Goal: Task Accomplishment & Management: Complete application form

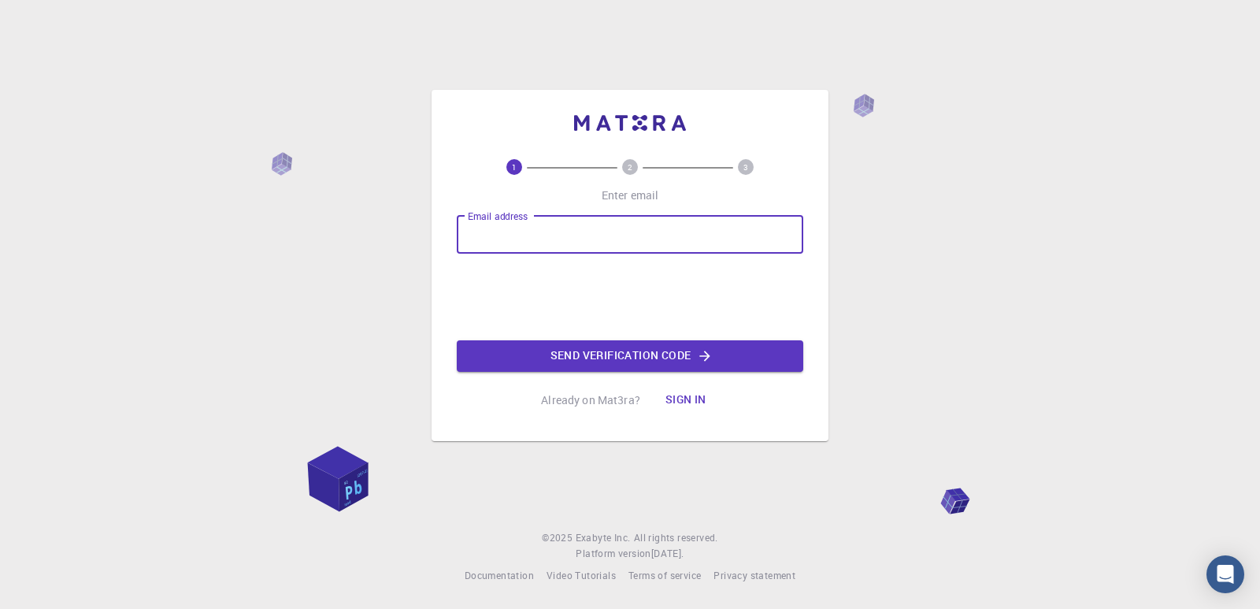
click at [573, 243] on input "Email address" at bounding box center [630, 235] width 346 height 38
type input "[EMAIL_ADDRESS][DOMAIN_NAME]"
click at [710, 356] on icon "button" at bounding box center [705, 355] width 10 height 10
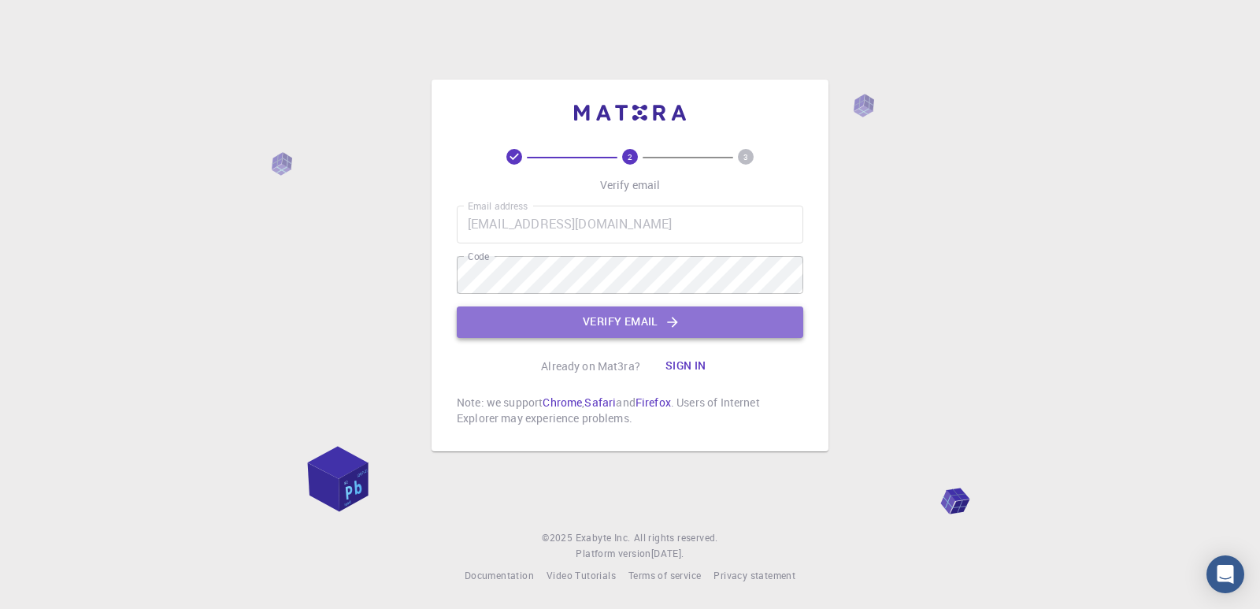
click at [601, 309] on button "Verify email" at bounding box center [630, 321] width 346 height 31
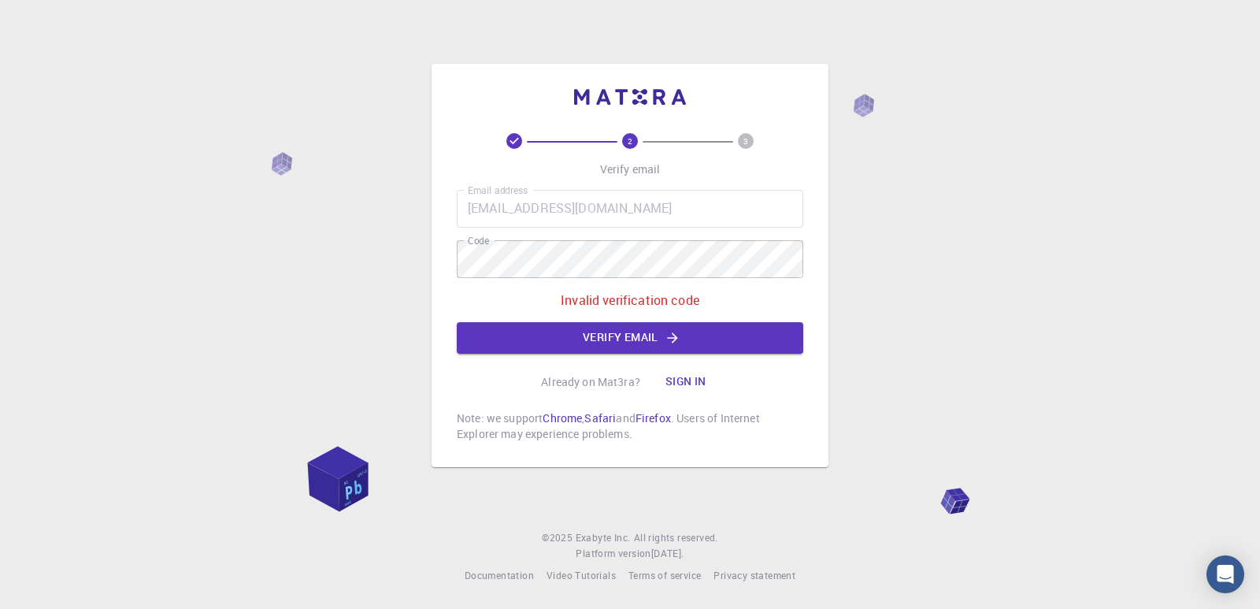
click at [599, 279] on div "Email address [EMAIL_ADDRESS][DOMAIN_NAME] Email address Code Code Invalid veri…" at bounding box center [630, 272] width 346 height 164
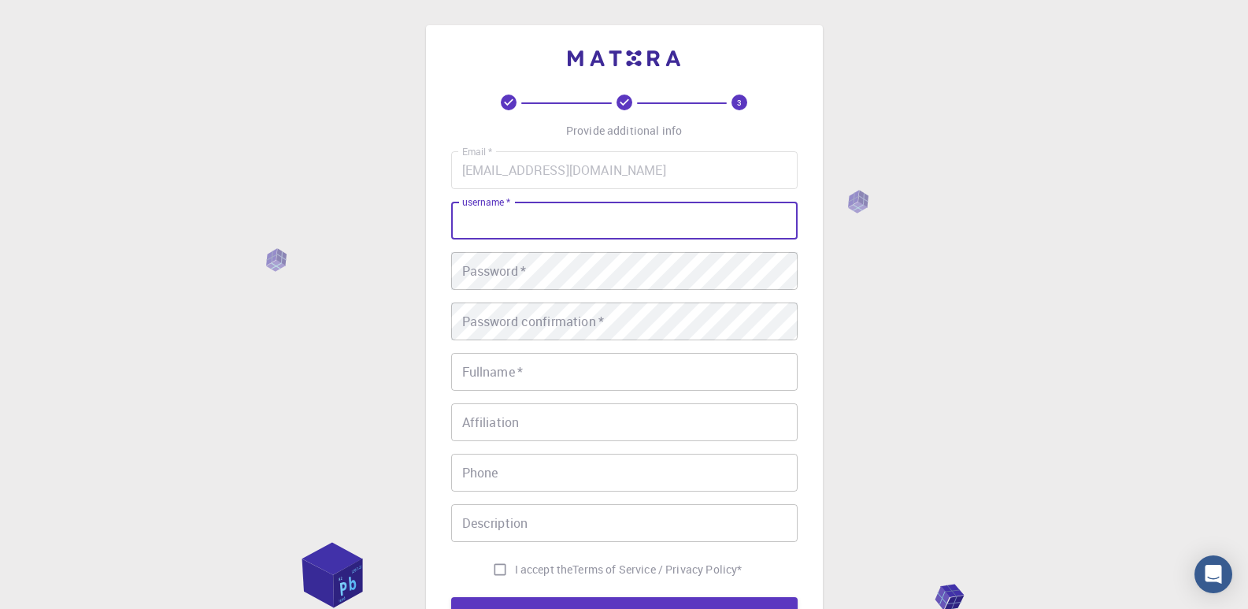
click at [559, 212] on input "username   *" at bounding box center [624, 221] width 346 height 38
type input "[PERSON_NAME]"
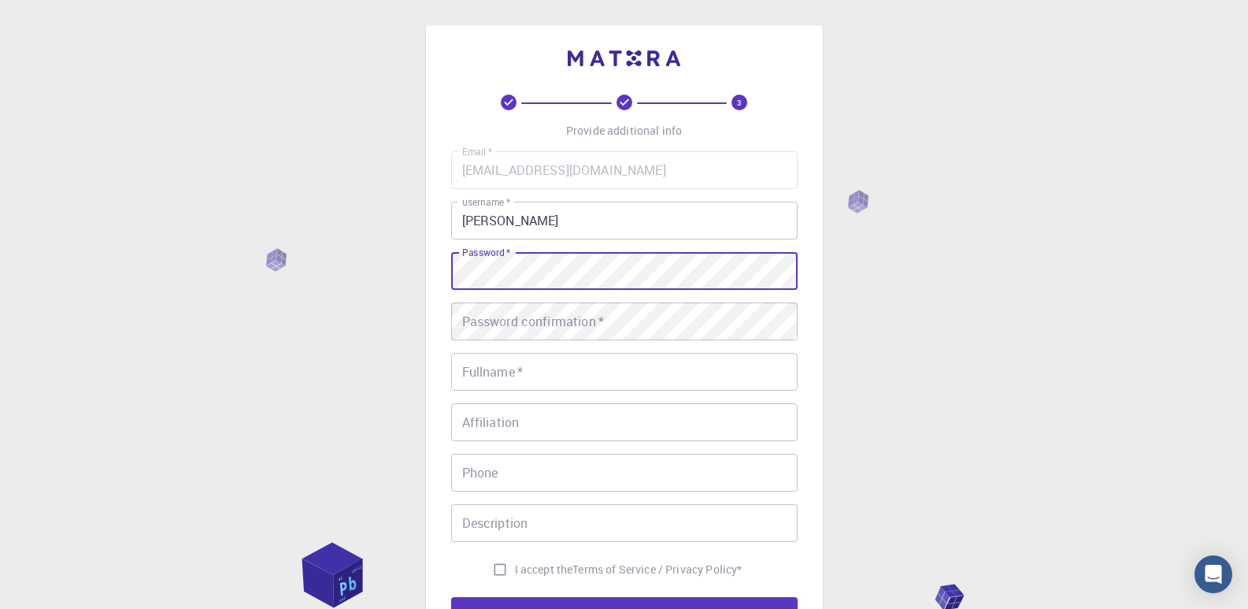
click at [405, 264] on div "3 Provide additional info Email   * [EMAIL_ADDRESS][DOMAIN_NAME] Email   * user…" at bounding box center [624, 401] width 1248 height 802
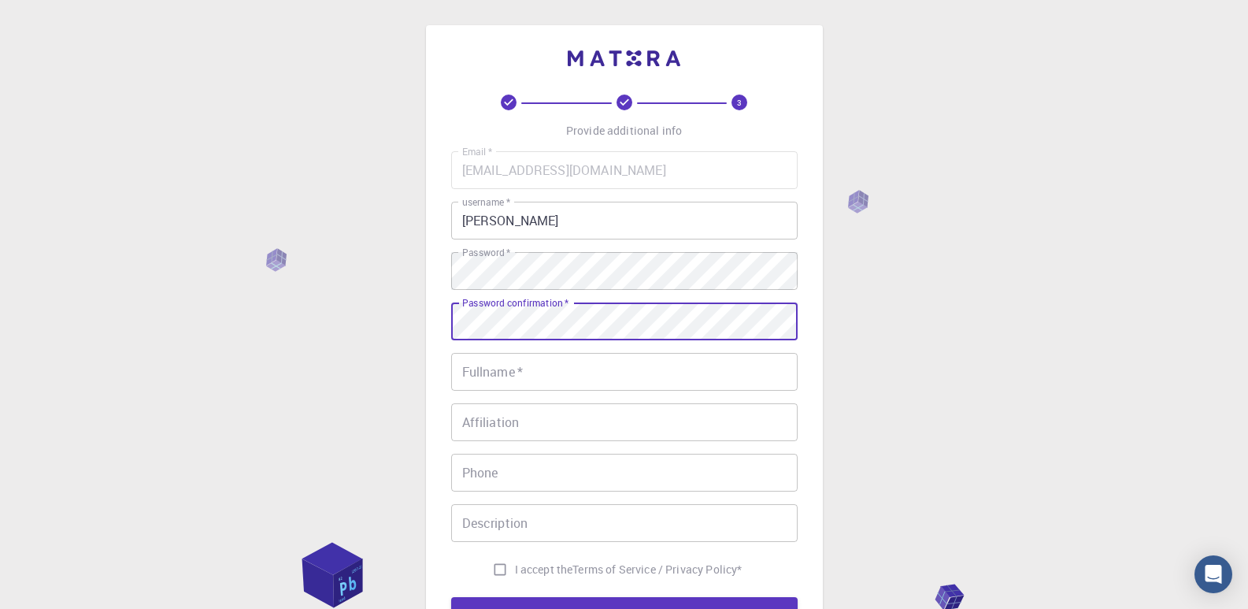
click at [571, 314] on div "Password confirmation   * Password confirmation   *" at bounding box center [624, 321] width 346 height 38
click at [548, 365] on input "Fullname   *" at bounding box center [624, 372] width 346 height 38
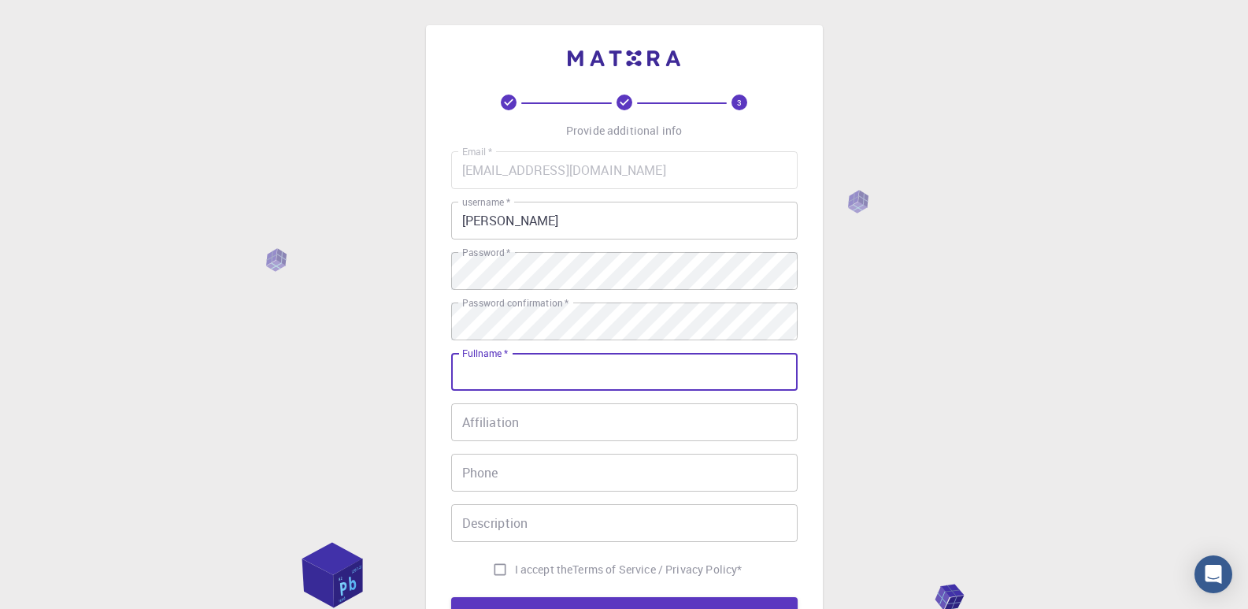
click at [527, 370] on input "Fullname   *" at bounding box center [624, 372] width 346 height 38
type input "[PERSON_NAME].k"
click at [550, 433] on input "Affiliation" at bounding box center [624, 422] width 346 height 38
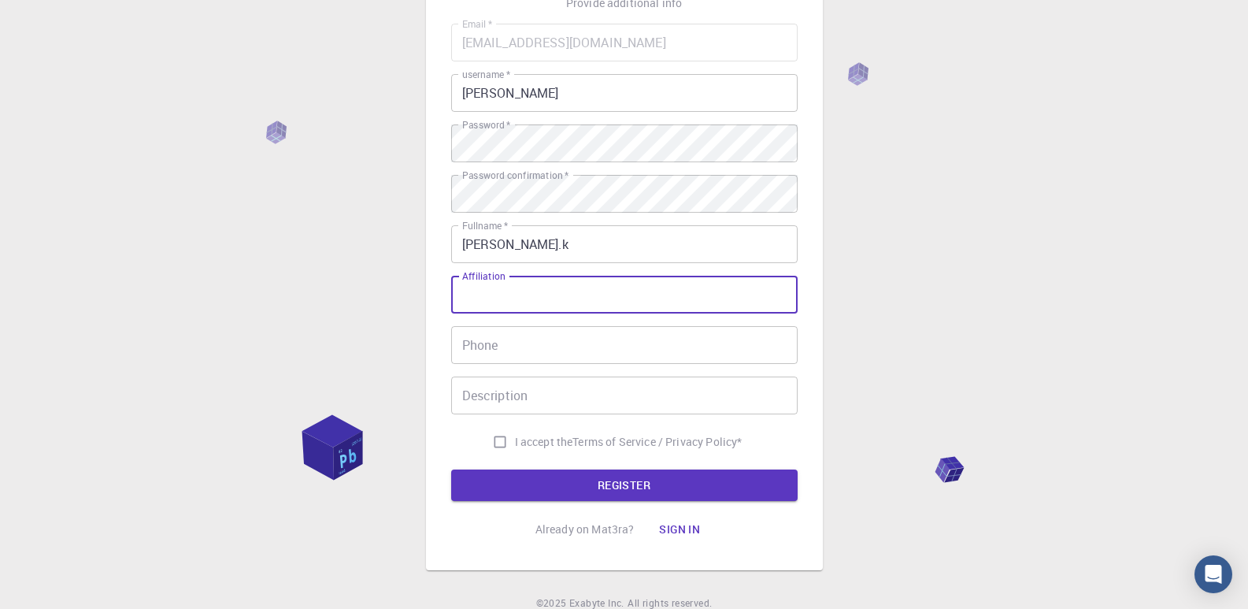
scroll to position [157, 0]
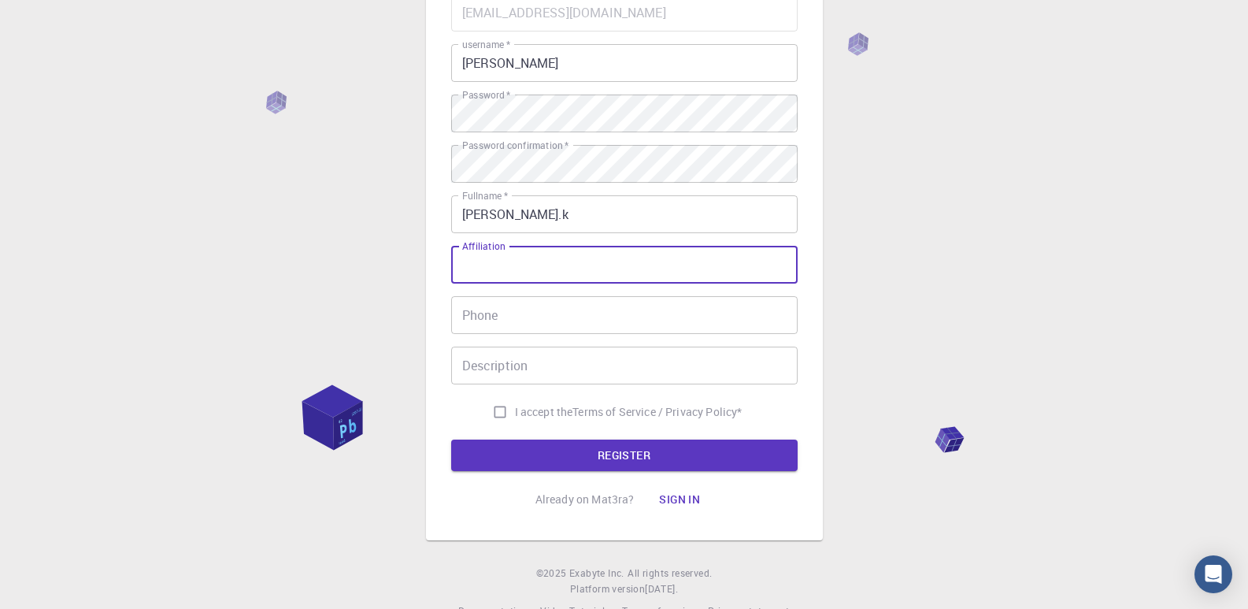
click at [534, 269] on input "Affiliation" at bounding box center [624, 265] width 346 height 38
click at [524, 307] on input "Phone" at bounding box center [624, 315] width 346 height 38
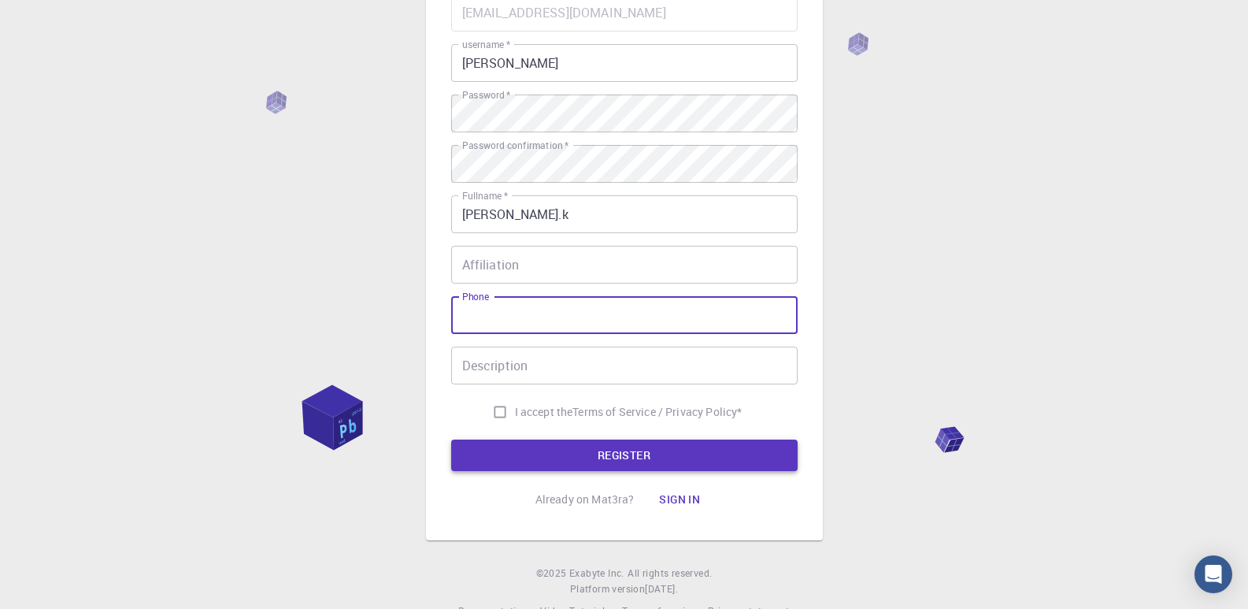
click at [573, 447] on button "REGISTER" at bounding box center [624, 454] width 346 height 31
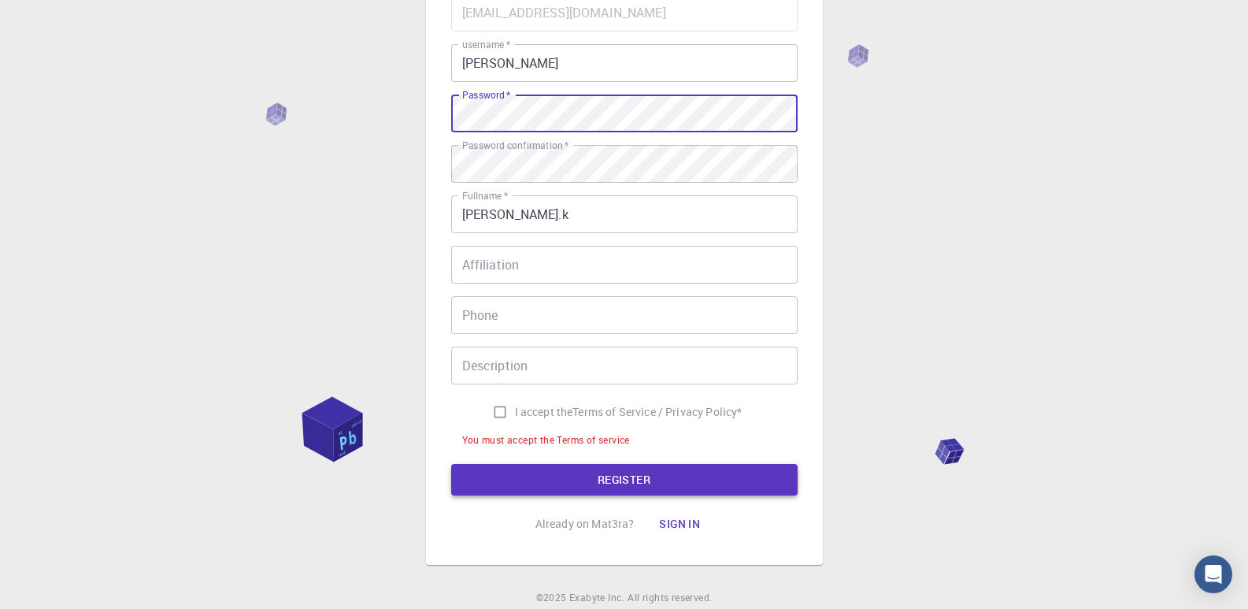
click at [583, 486] on button "REGISTER" at bounding box center [624, 479] width 346 height 31
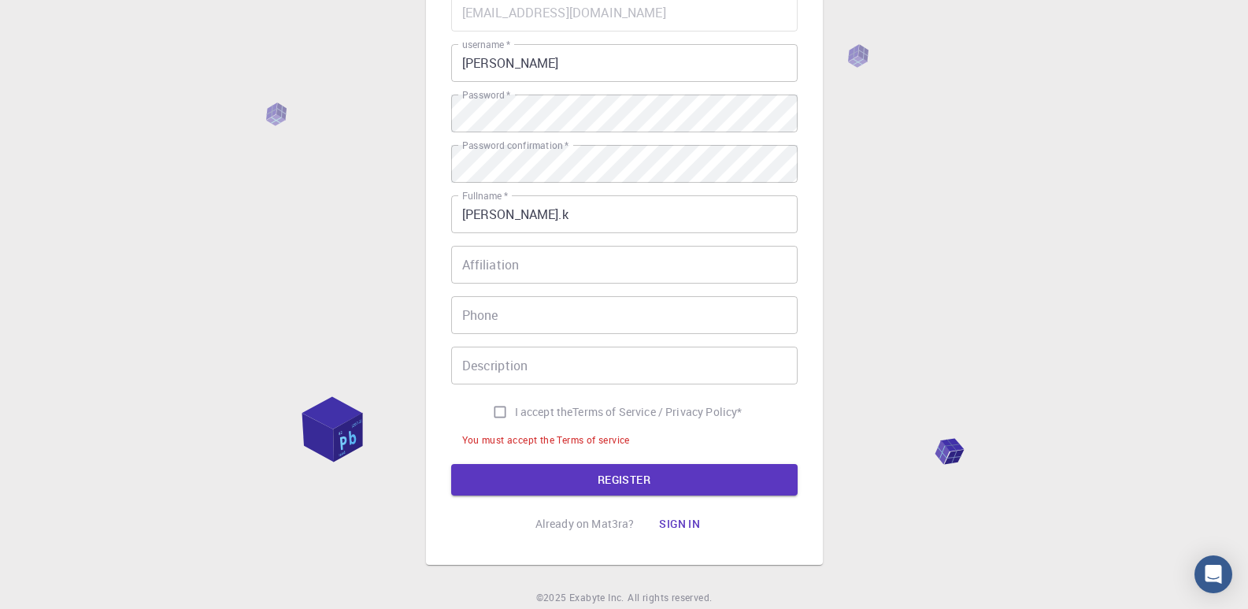
click at [497, 409] on input "I accept the Terms of Service / Privacy Policy *" at bounding box center [500, 412] width 30 height 30
checkbox input "true"
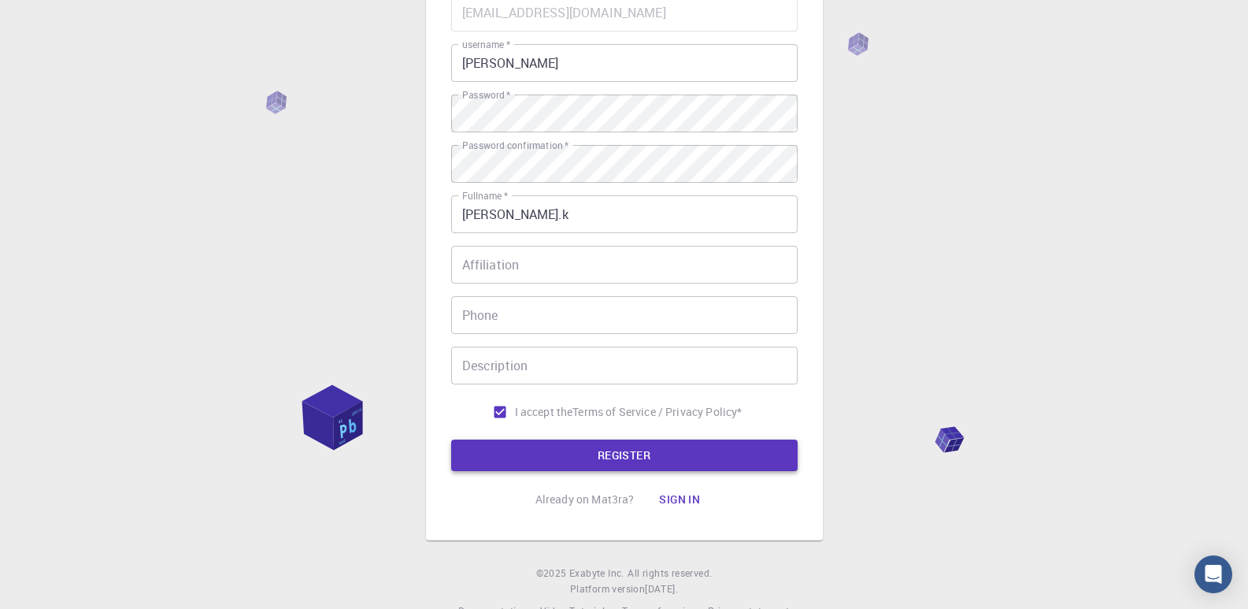
click at [550, 453] on button "REGISTER" at bounding box center [624, 454] width 346 height 31
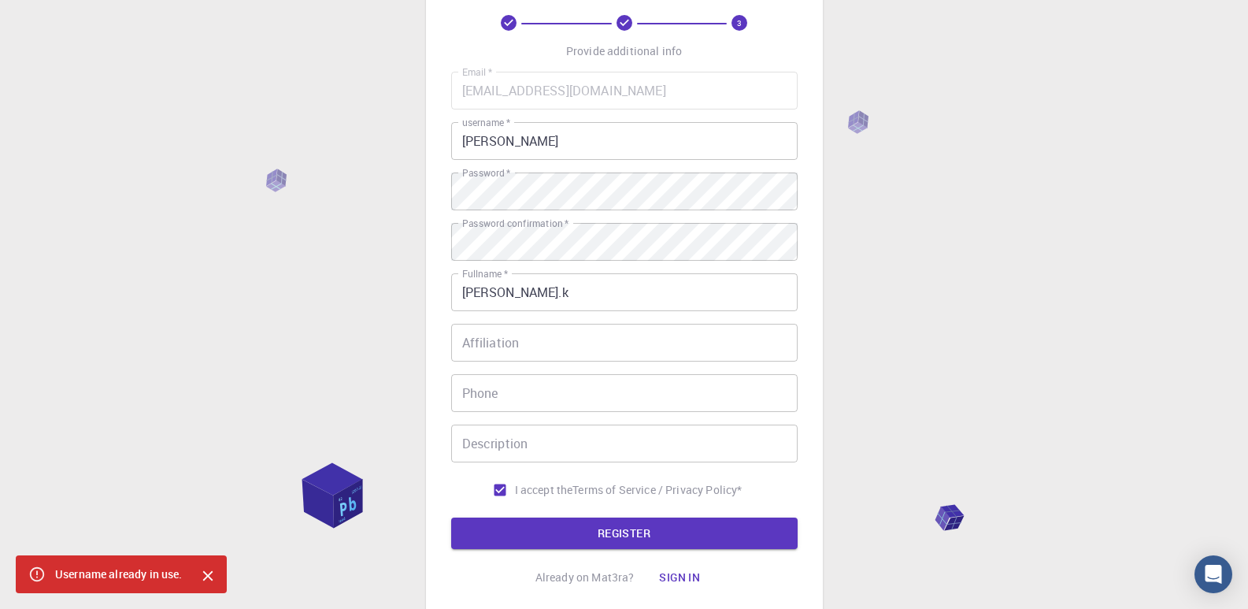
scroll to position [79, 0]
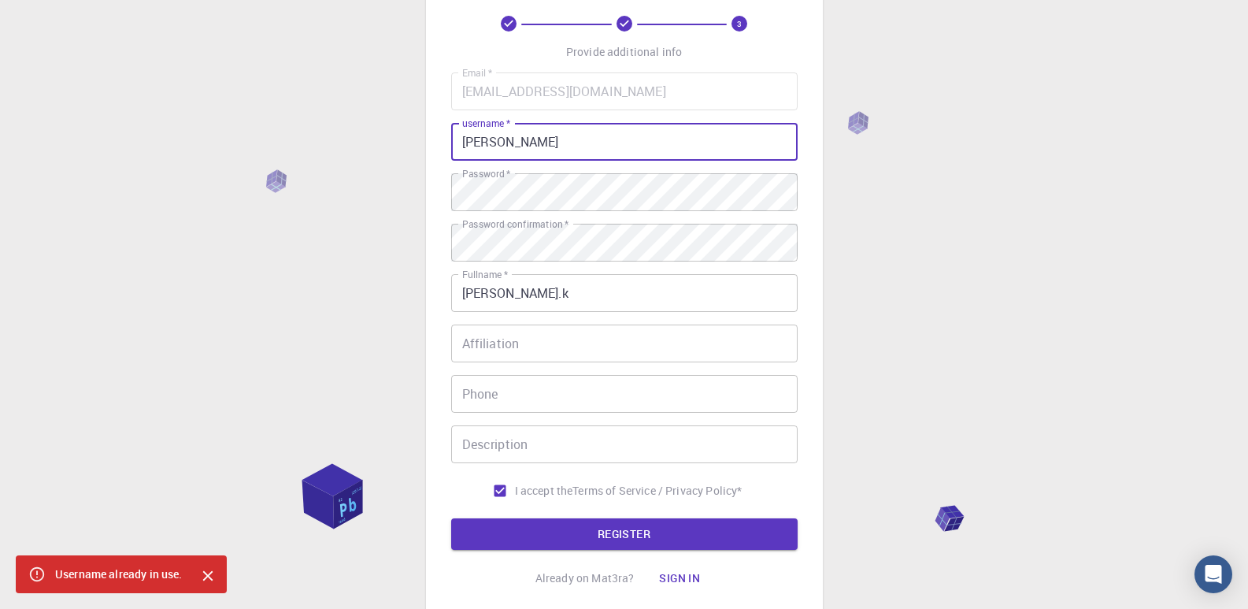
click at [511, 143] on input "[PERSON_NAME]" at bounding box center [624, 142] width 346 height 38
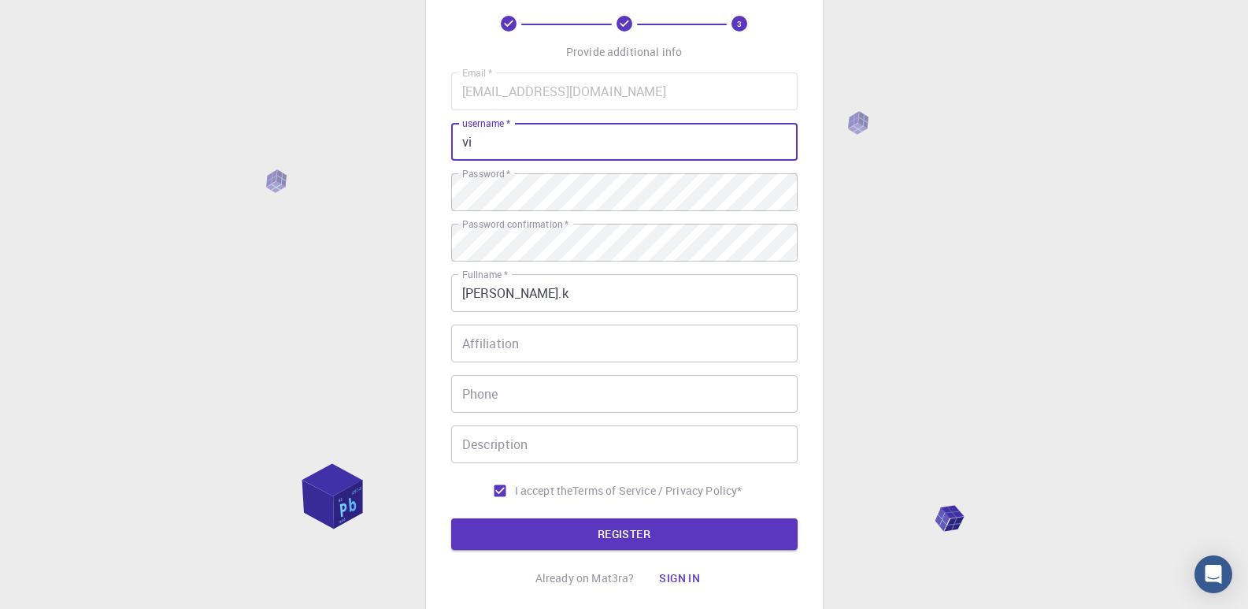
type input "v"
click at [707, 532] on button "REGISTER" at bounding box center [624, 533] width 346 height 31
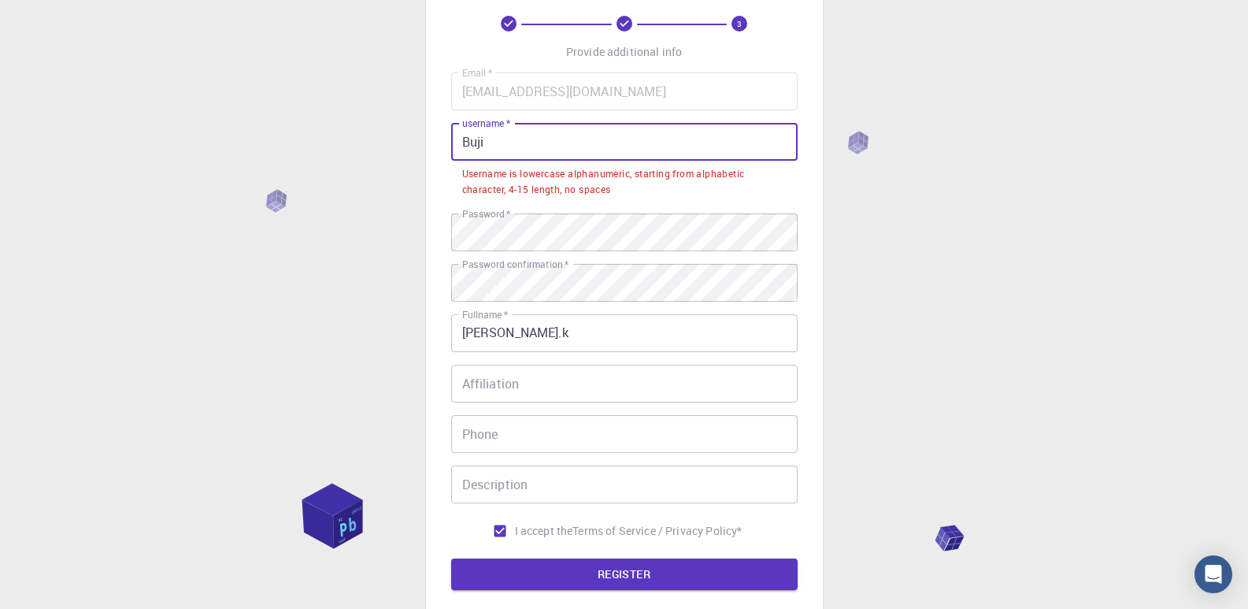
click at [506, 146] on input "Buji" at bounding box center [624, 142] width 346 height 38
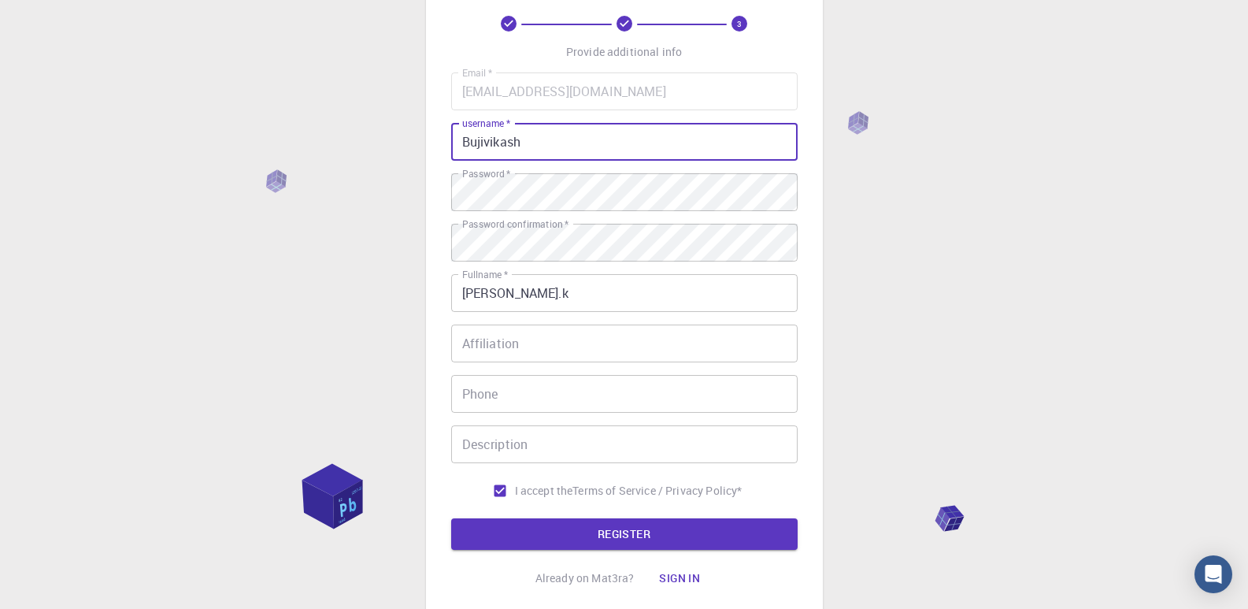
click at [698, 543] on button "REGISTER" at bounding box center [624, 533] width 346 height 31
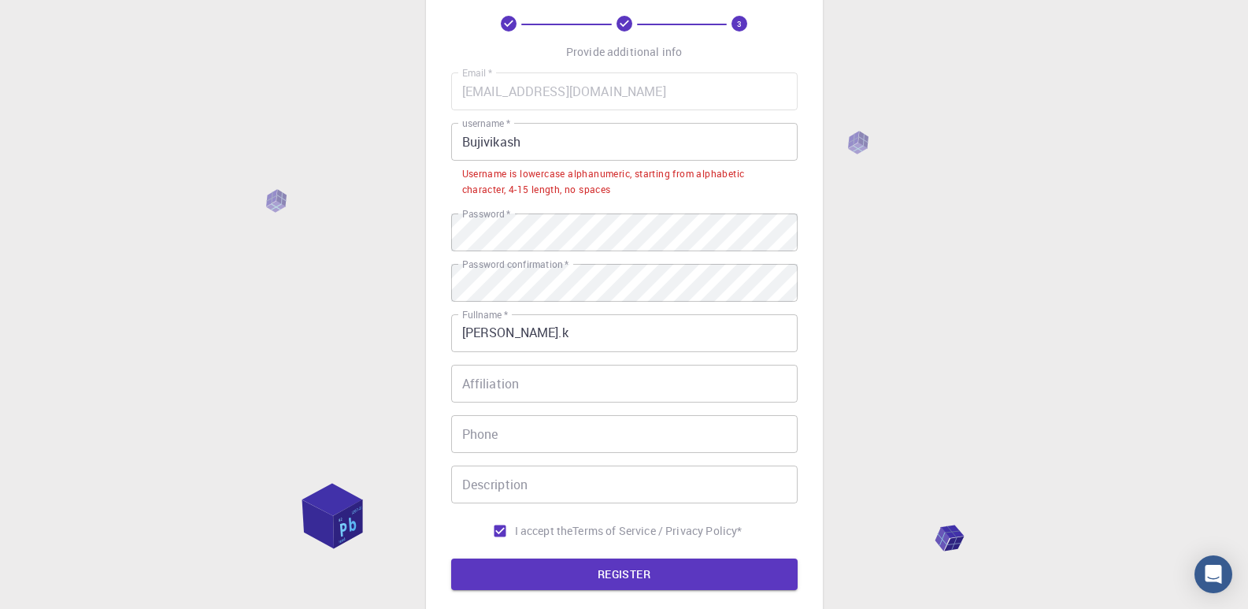
click at [531, 143] on input "Bujivikash" at bounding box center [624, 142] width 346 height 38
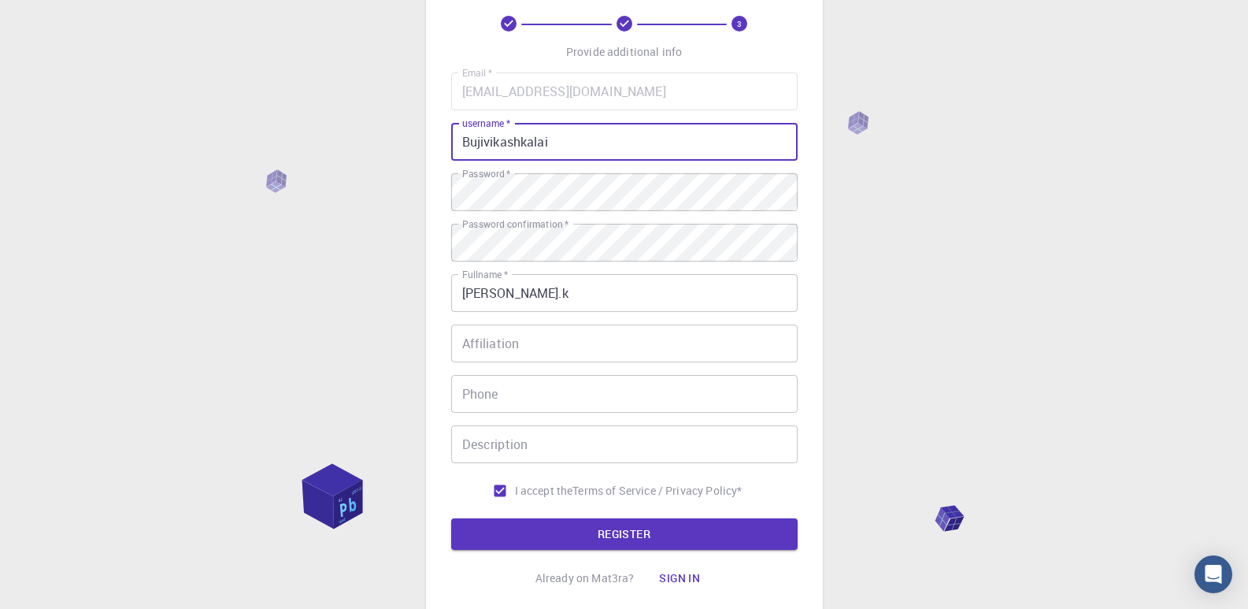
click at [483, 144] on input "Bujivikashkalai" at bounding box center [624, 142] width 346 height 38
type input "vikashkalai"
click at [644, 546] on button "REGISTER" at bounding box center [624, 533] width 346 height 31
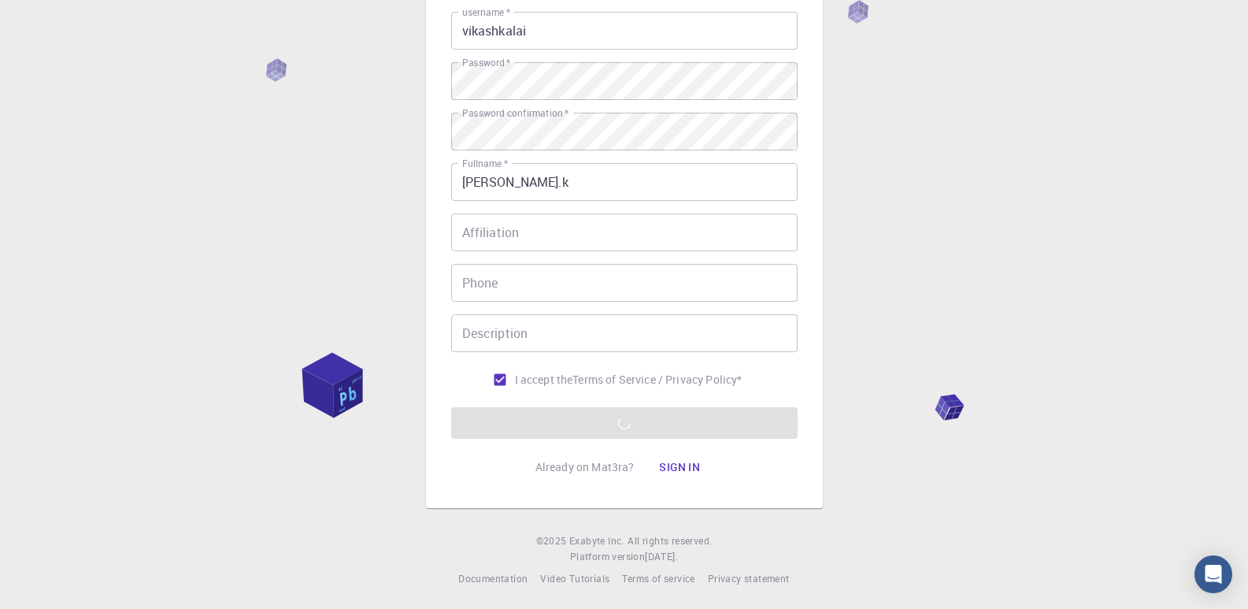
scroll to position [193, 0]
click at [629, 424] on form "Email   * [EMAIL_ADDRESS][DOMAIN_NAME] Email   * username   * vikashkalai usern…" at bounding box center [624, 196] width 346 height 477
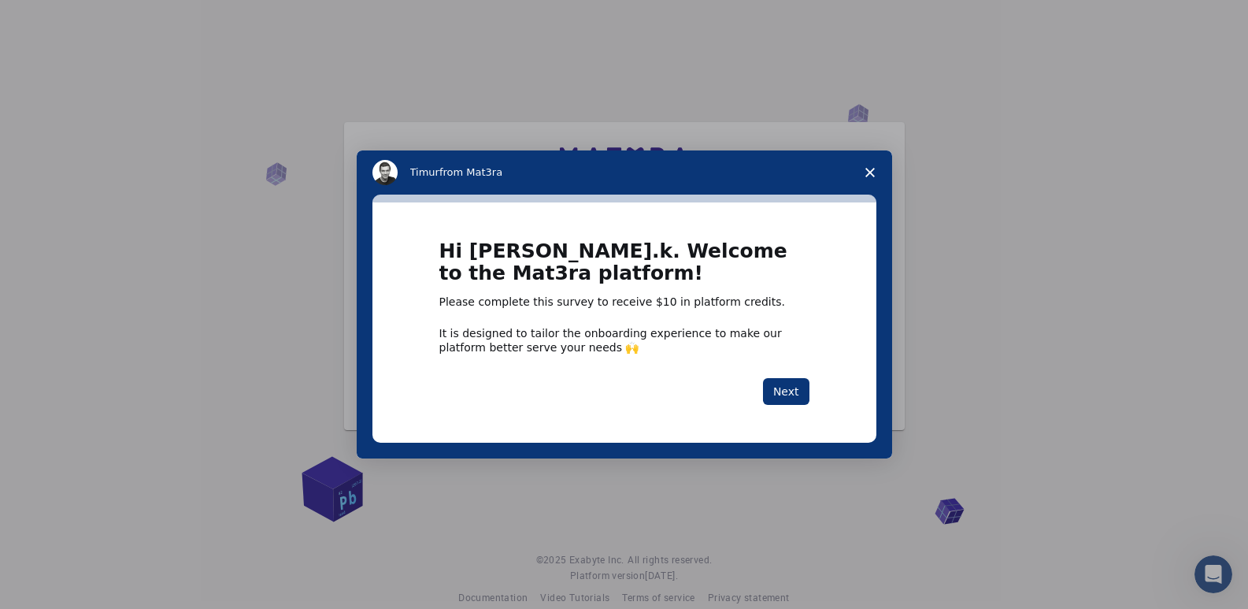
click at [865, 168] on icon "Close survey" at bounding box center [869, 172] width 9 height 9
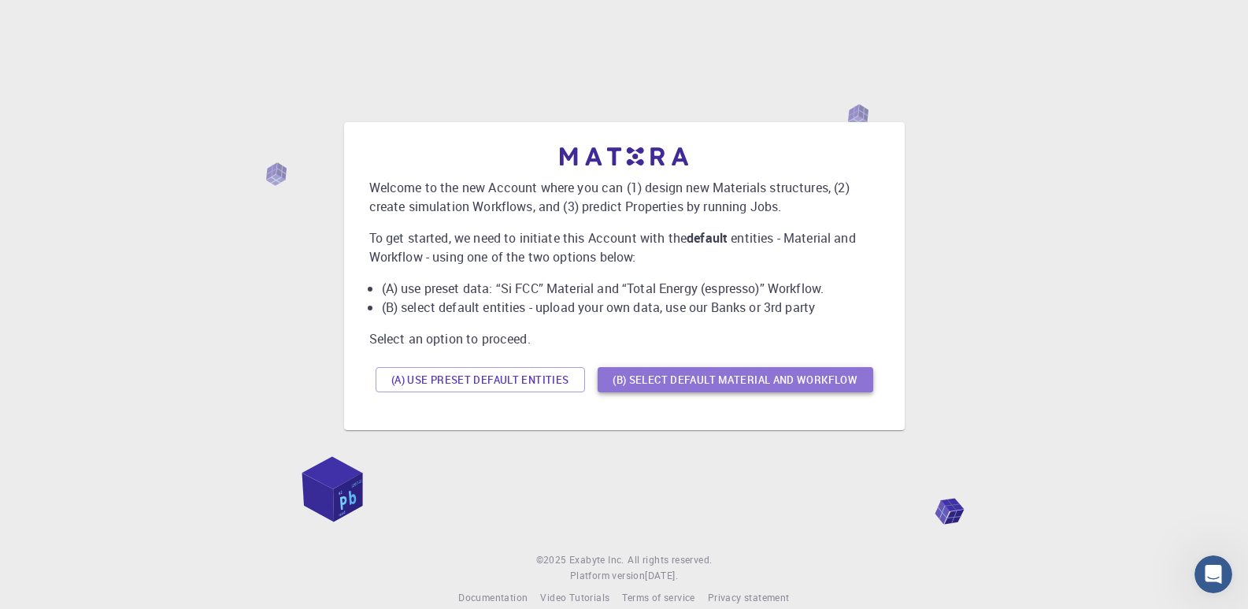
click at [709, 385] on button "(B) Select default material and workflow" at bounding box center [736, 379] width 276 height 25
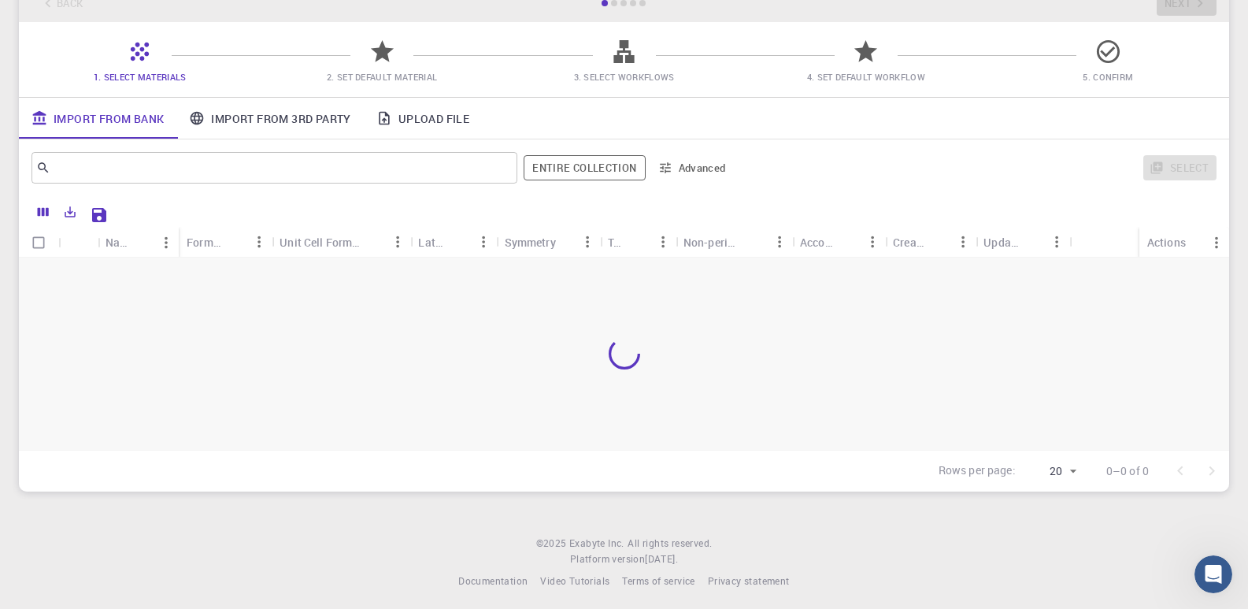
scroll to position [106, 0]
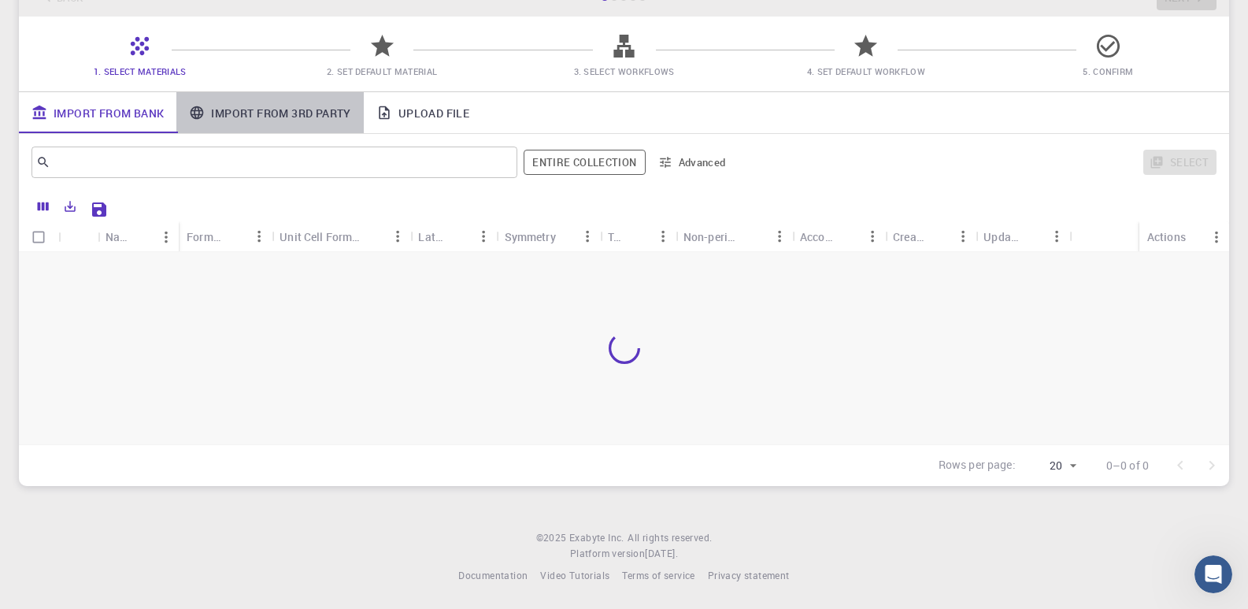
click at [275, 118] on link "Import From 3rd Party" at bounding box center [269, 112] width 187 height 41
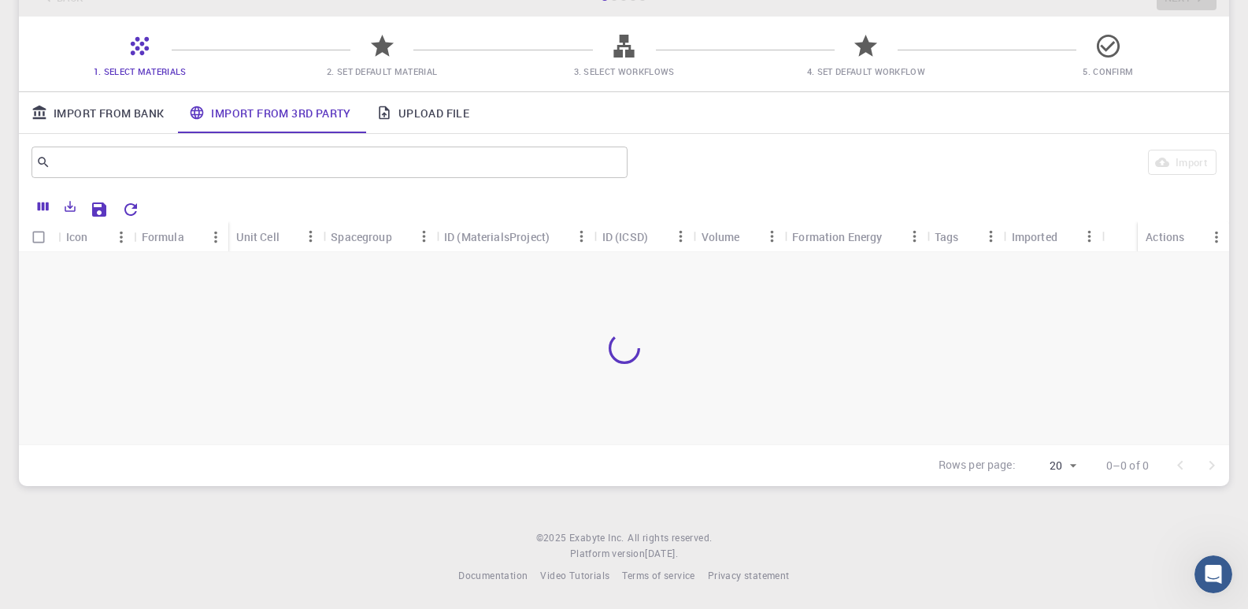
click at [445, 119] on link "Upload File" at bounding box center [423, 112] width 118 height 41
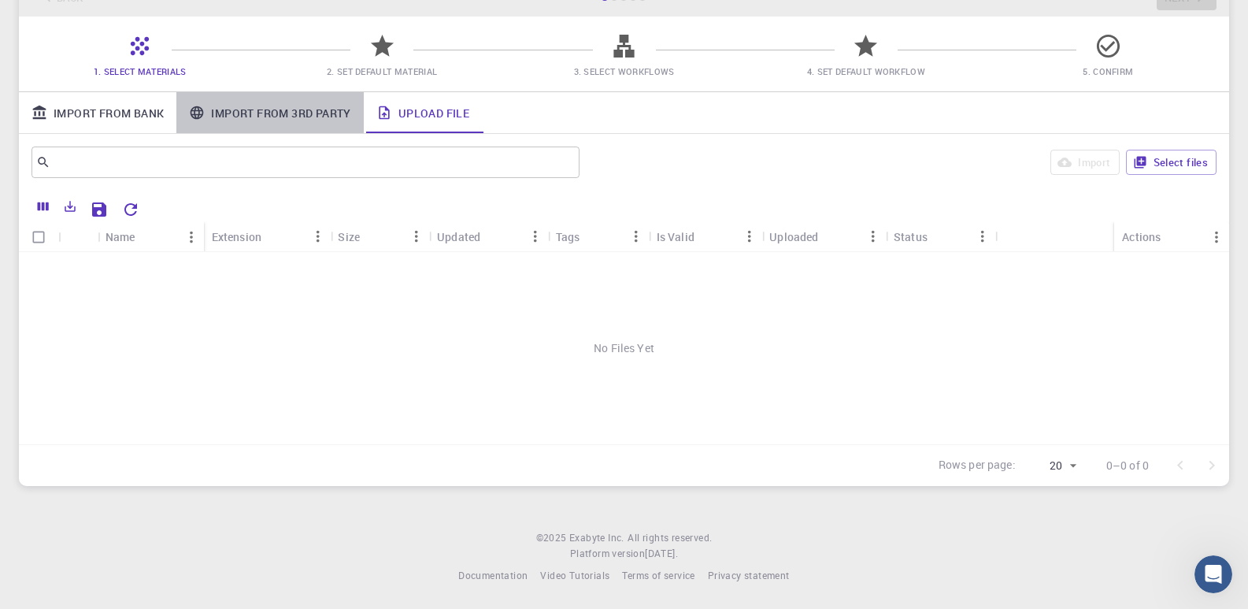
click at [305, 120] on link "Import From 3rd Party" at bounding box center [269, 112] width 187 height 41
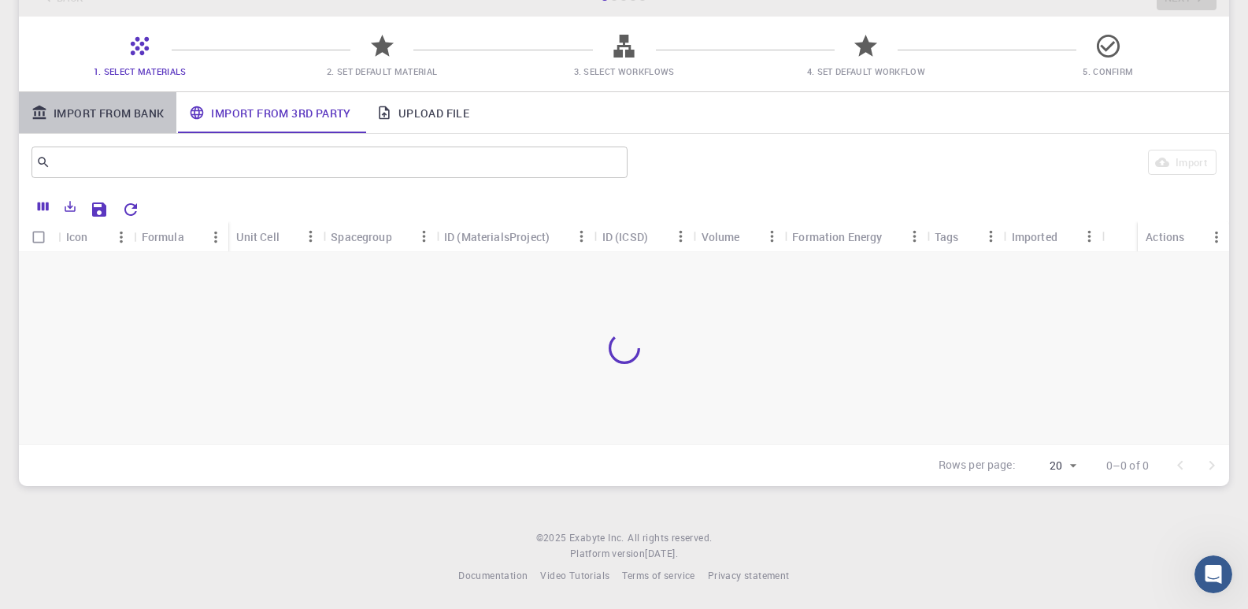
click at [140, 123] on link "Import From Bank" at bounding box center [97, 112] width 157 height 41
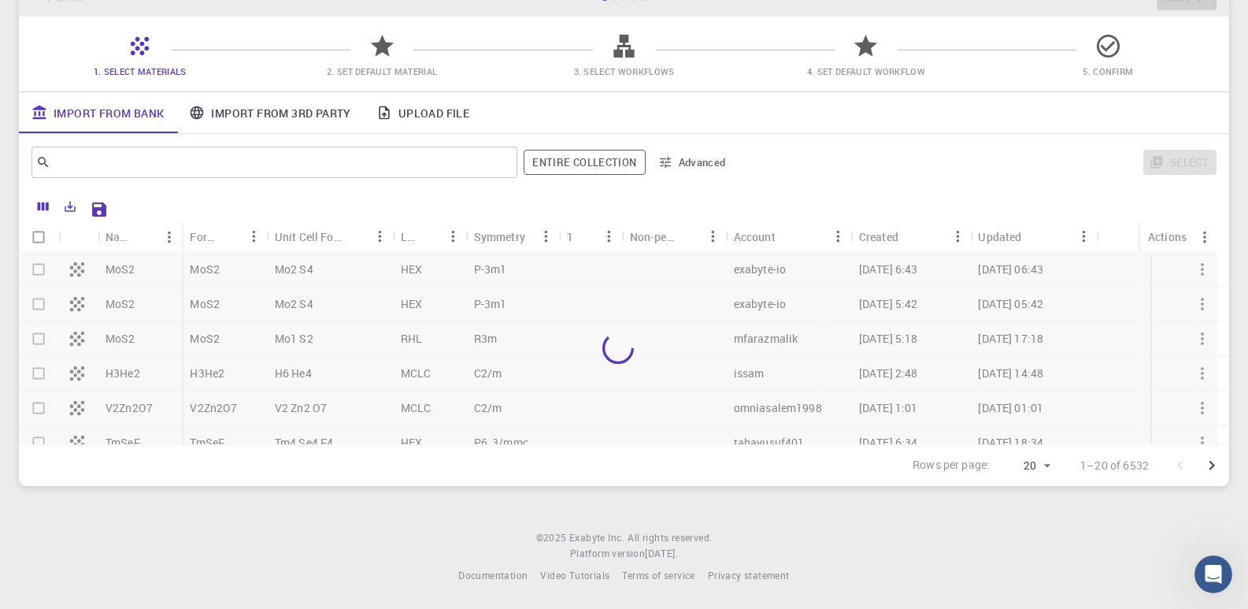
scroll to position [0, 0]
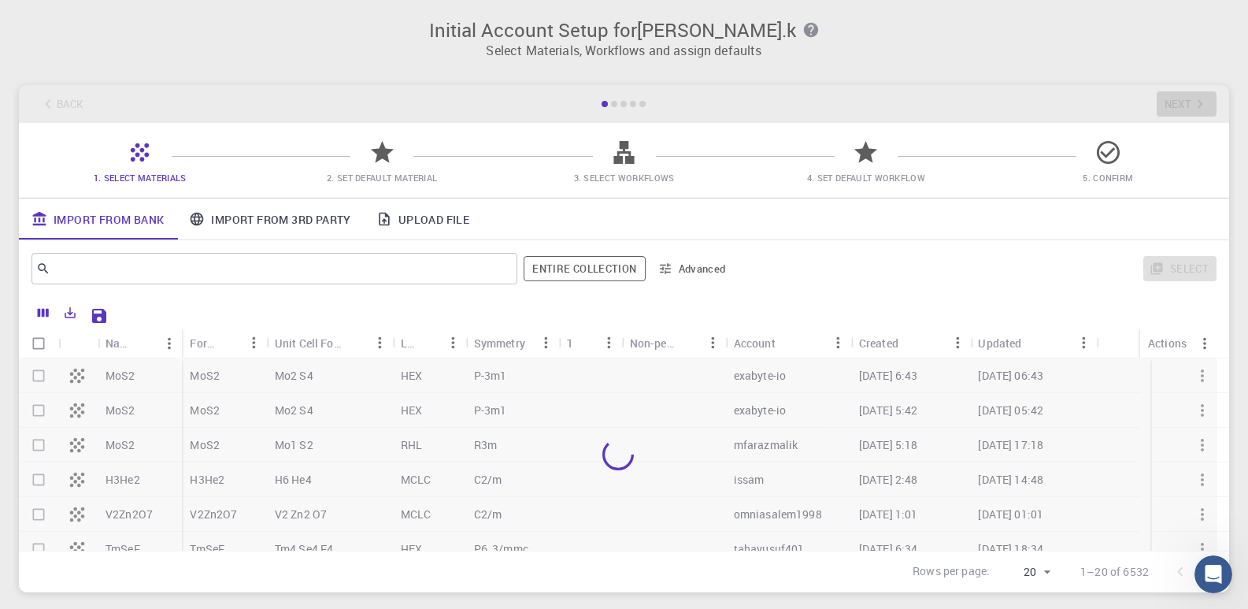
click at [38, 376] on div at bounding box center [618, 454] width 1198 height 192
click at [37, 346] on input "Select all rows" at bounding box center [39, 343] width 30 height 30
checkbox input "true"
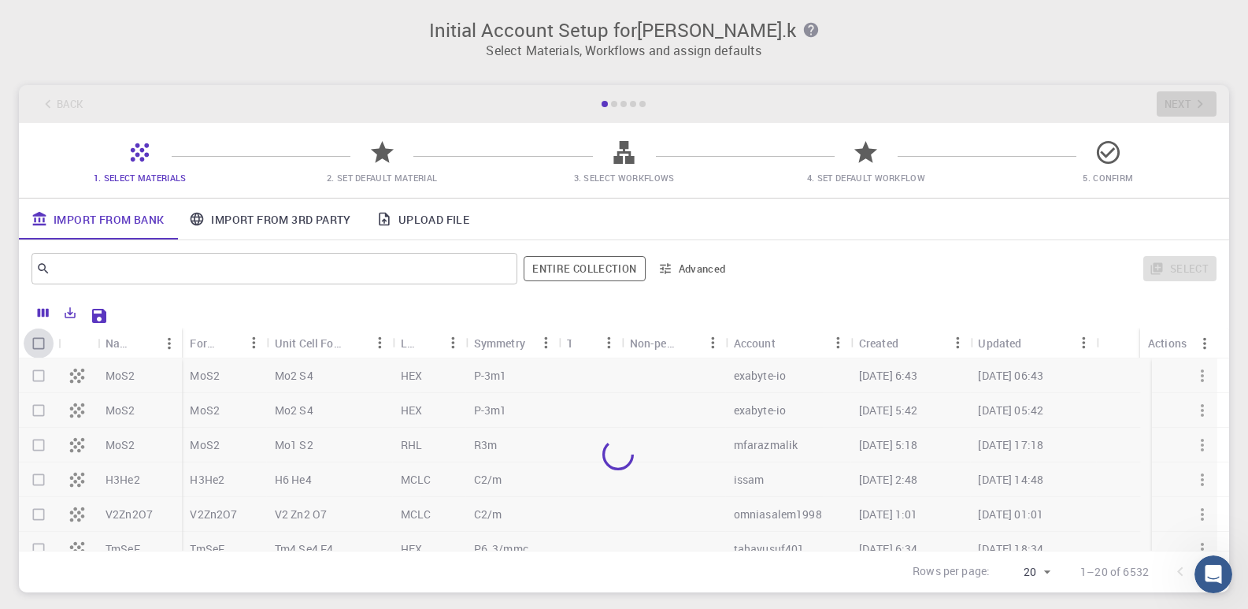
checkbox input "true"
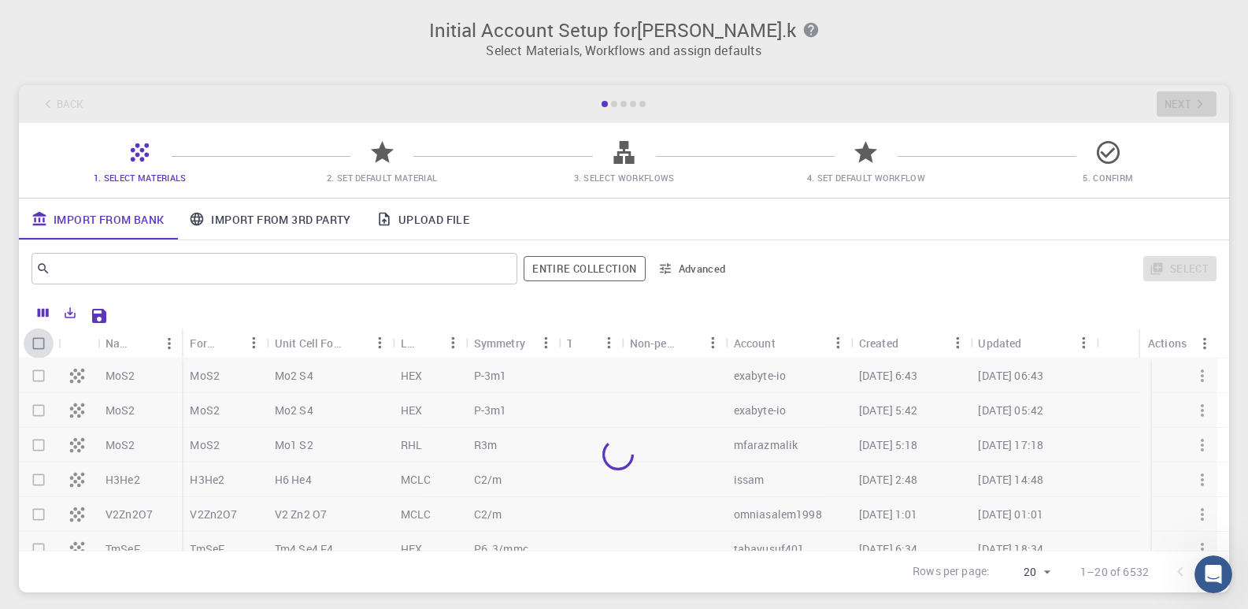
checkbox input "true"
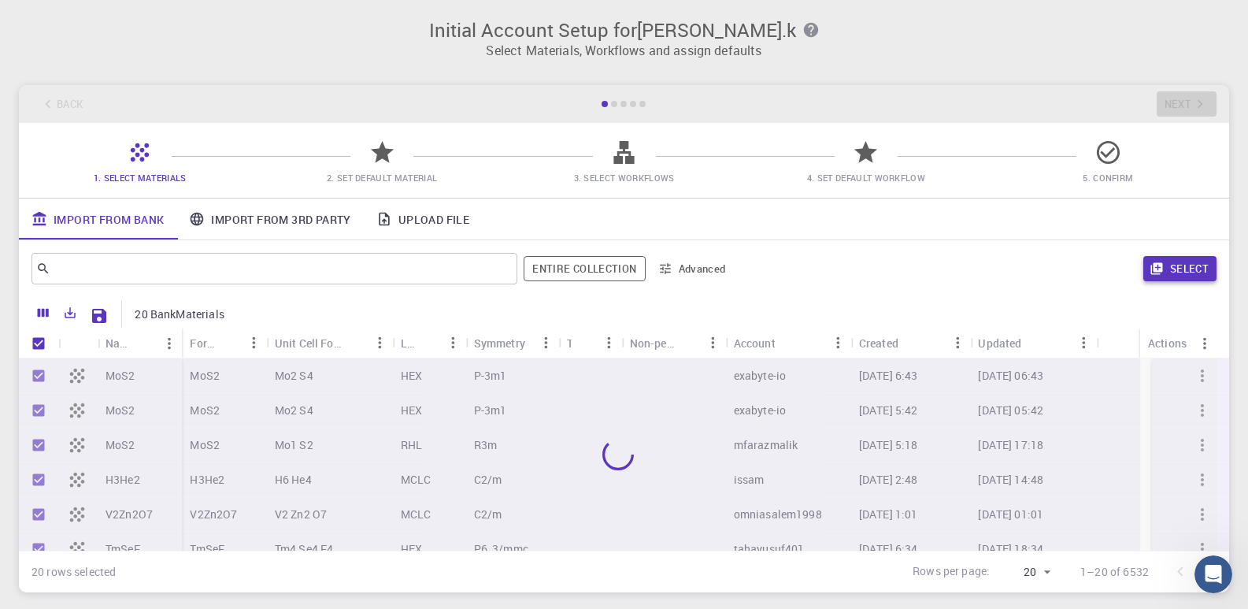
click at [1192, 267] on button "Select" at bounding box center [1179, 268] width 73 height 25
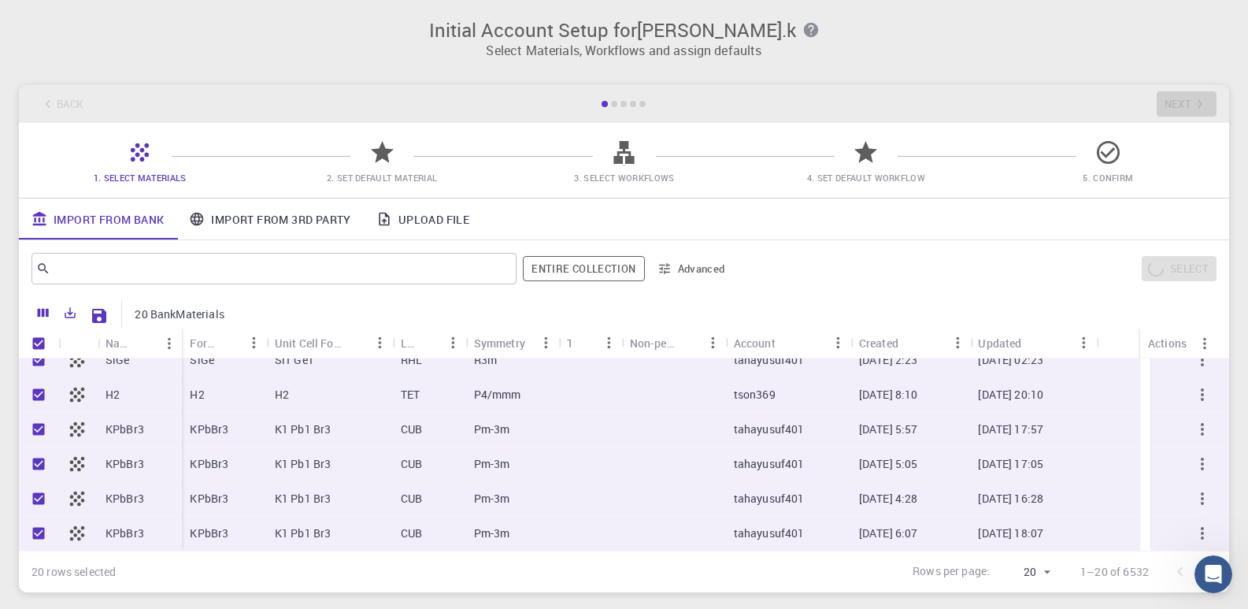
click at [1164, 278] on div "Select" at bounding box center [977, 269] width 477 height 38
